Goal: Navigation & Orientation: Find specific page/section

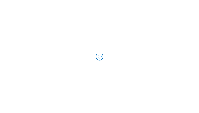
click at [99, 56] on div "Loading..." at bounding box center [100, 57] width 8 height 8
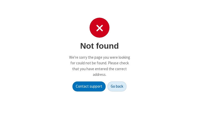
click at [117, 86] on button "Go back" at bounding box center [116, 86] width 19 height 10
click at [99, 56] on p "We're sorry the page you were looking for could not be found. Please check that…" at bounding box center [99, 65] width 61 height 23
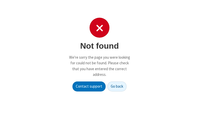
click at [99, 56] on p "We're sorry the page you were looking for could not be found. Please check that…" at bounding box center [99, 65] width 61 height 23
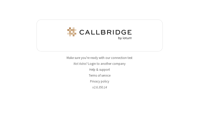
click at [107, 63] on button "Login to another company" at bounding box center [107, 63] width 38 height 5
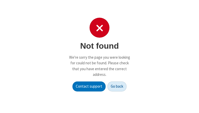
click at [117, 86] on button "Go back" at bounding box center [116, 86] width 19 height 10
click at [99, 56] on p "We're sorry the page you were looking for could not be found. Please check that…" at bounding box center [99, 65] width 61 height 23
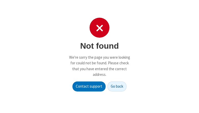
click at [99, 56] on p "We're sorry the page you were looking for could not be found. Please check that…" at bounding box center [99, 65] width 61 height 23
click at [117, 86] on button "Go back" at bounding box center [116, 86] width 19 height 10
click at [99, 56] on p "We're sorry the page you were looking for could not be found. Please check that…" at bounding box center [99, 65] width 61 height 23
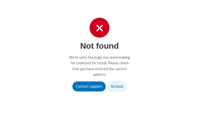
click at [99, 56] on p "We're sorry the page you were looking for could not be found. Please check that…" at bounding box center [99, 65] width 61 height 23
click at [117, 86] on button "Go back" at bounding box center [116, 86] width 19 height 10
click at [99, 56] on p "We're sorry the page you were looking for could not be found. Please check that…" at bounding box center [99, 65] width 61 height 23
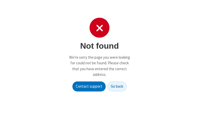
click at [99, 56] on p "We're sorry the page you were looking for could not be found. Please check that…" at bounding box center [99, 65] width 61 height 23
